Goal: Find specific page/section: Find specific page/section

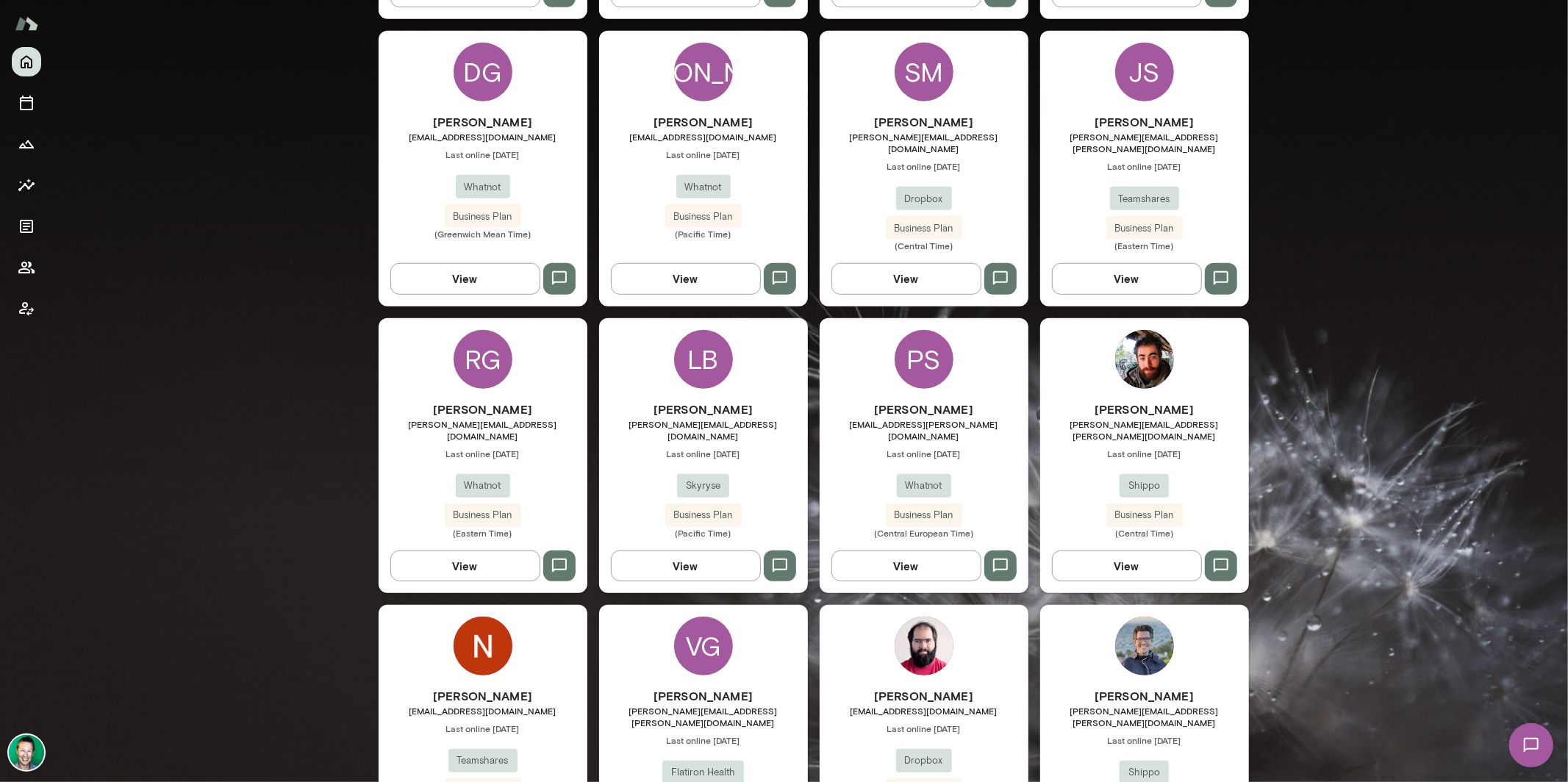
scroll to position [709, 0]
click at [1093, 549] on button "View" at bounding box center [1127, 564] width 150 height 31
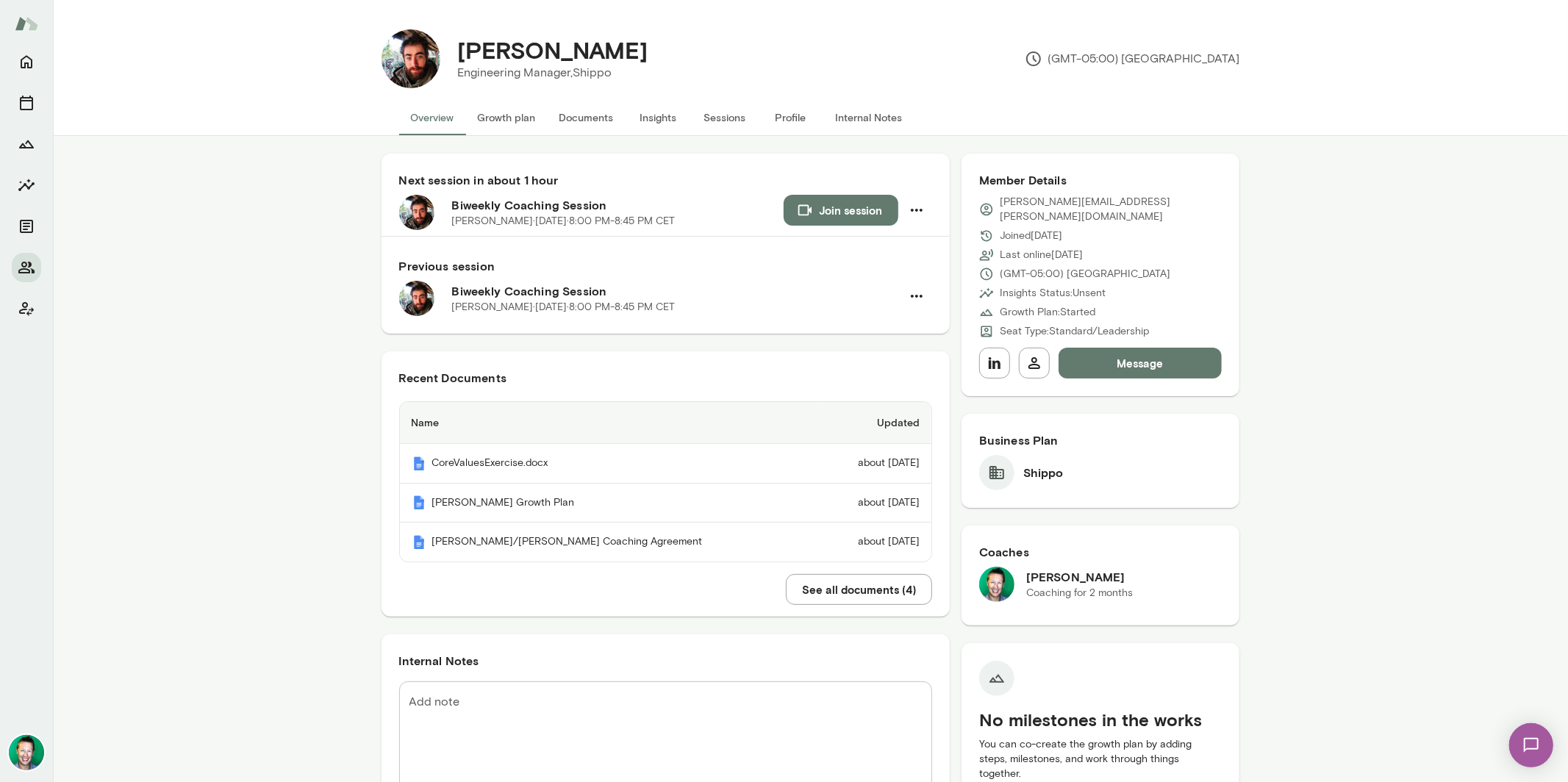
click at [840, 599] on button "See all documents ( 4 )" at bounding box center [860, 589] width 147 height 31
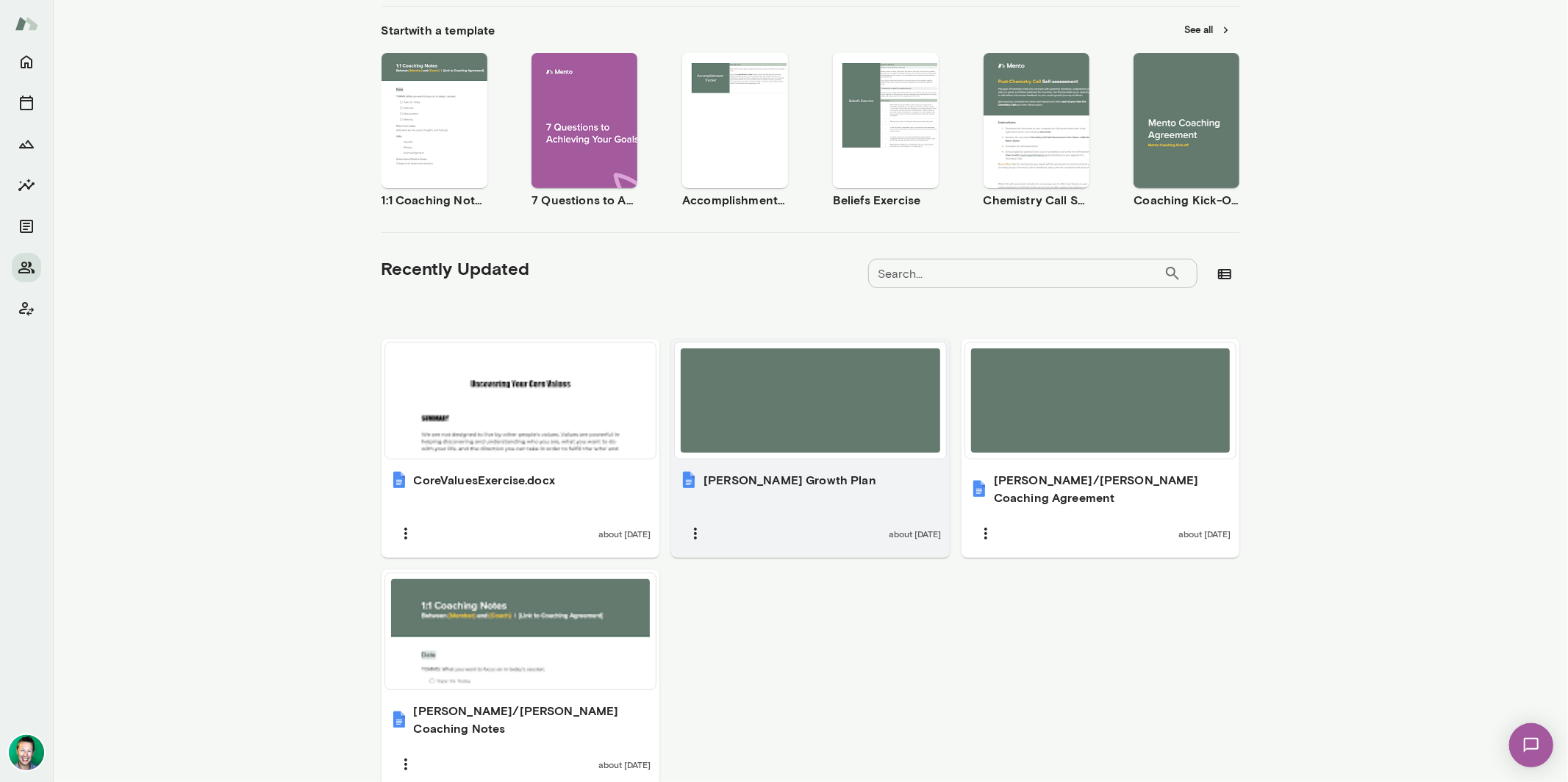
scroll to position [241, 0]
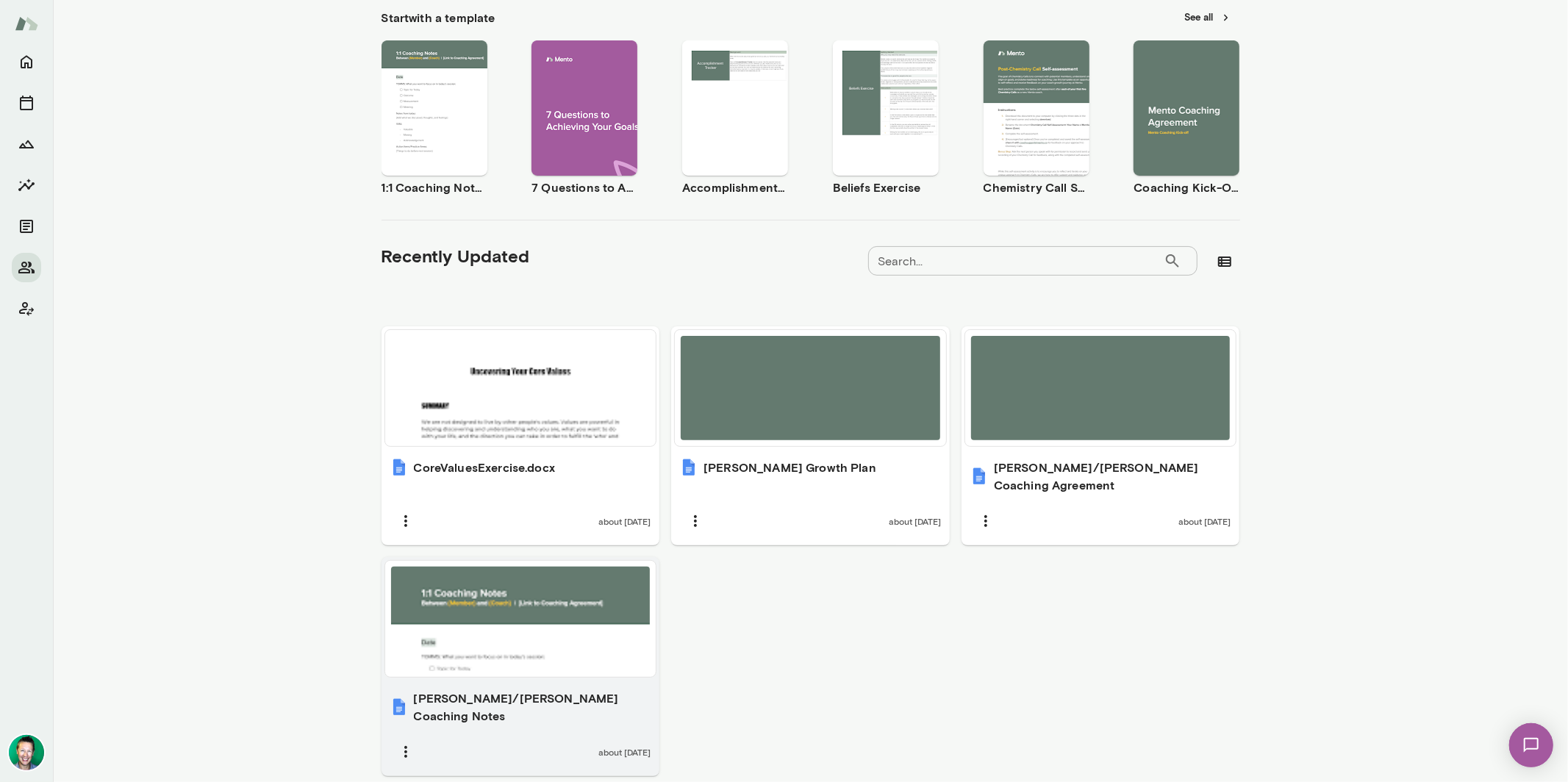
click at [544, 590] on div at bounding box center [520, 619] width 259 height 104
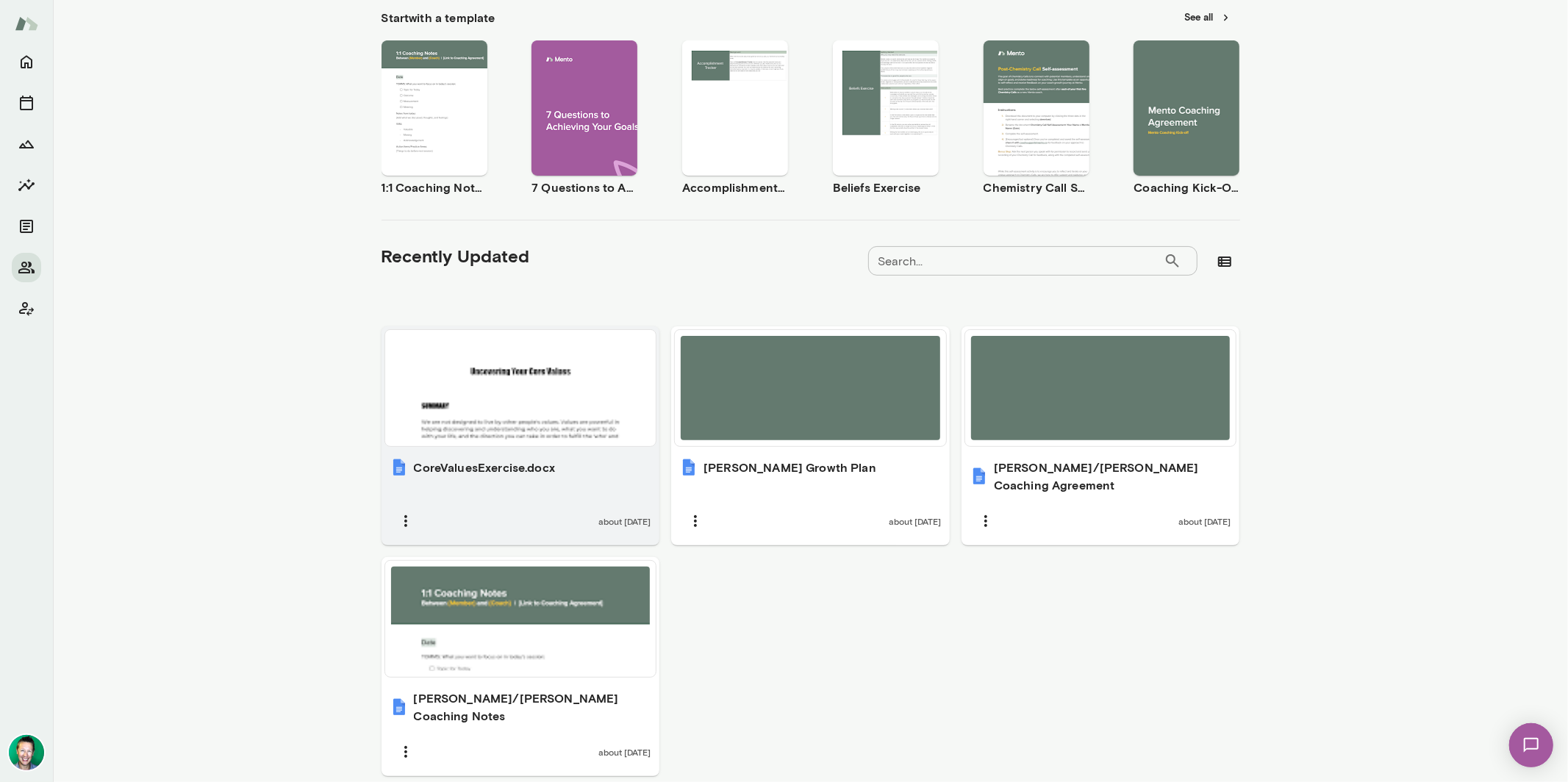
click at [541, 419] on div at bounding box center [520, 388] width 259 height 104
